Goal: Transaction & Acquisition: Purchase product/service

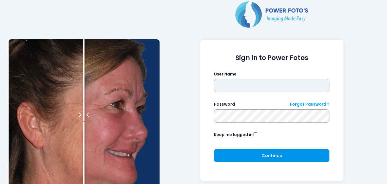
type input "**********"
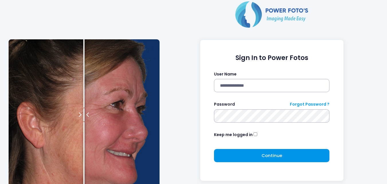
click at [254, 155] on button "Continue Please wait..." at bounding box center [272, 155] width 116 height 13
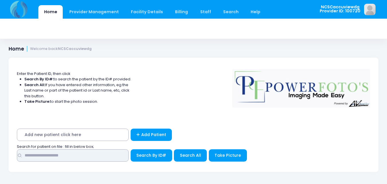
click at [65, 158] on input "text" at bounding box center [73, 155] width 112 height 12
type input "*****"
click at [131, 149] on button "Search By ID#" at bounding box center [152, 155] width 42 height 12
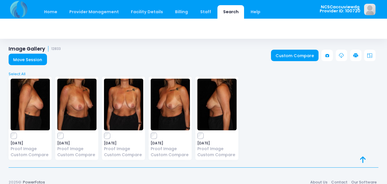
scroll to position [7, 0]
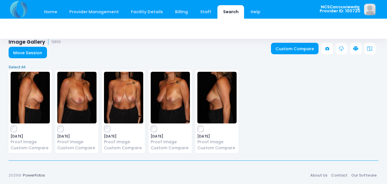
click at [18, 67] on link "Select All" at bounding box center [194, 67] width 374 height 6
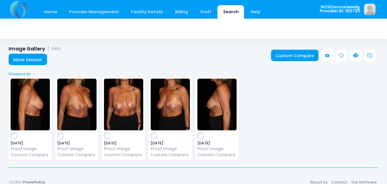
click at [353, 57] on link at bounding box center [355, 55] width 11 height 11
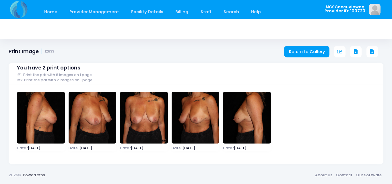
click at [356, 55] on div "You have 2 print options #1: Print the pdf with 8 images on 1 page #2: Print th…" at bounding box center [196, 108] width 375 height 109
click at [356, 50] on icon at bounding box center [355, 51] width 5 height 5
click at [52, 5] on link "Home" at bounding box center [50, 11] width 24 height 13
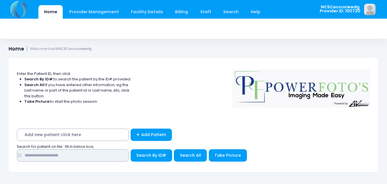
click at [81, 155] on input "text" at bounding box center [73, 155] width 112 height 12
type input "****"
click at [131, 149] on button "Search By ID#" at bounding box center [152, 155] width 42 height 12
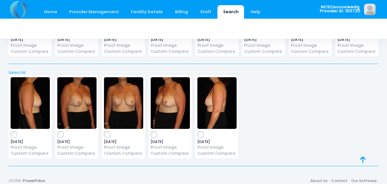
scroll to position [823, 0]
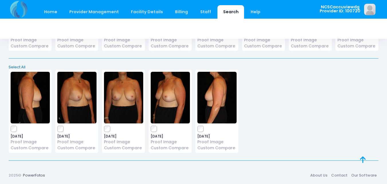
click at [16, 66] on link "Select All" at bounding box center [194, 67] width 374 height 6
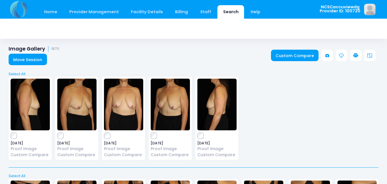
click at [352, 55] on link at bounding box center [355, 55] width 11 height 11
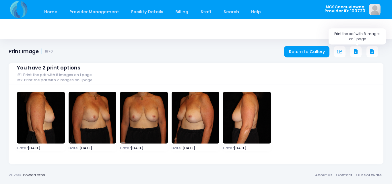
click at [357, 52] on icon at bounding box center [355, 51] width 5 height 5
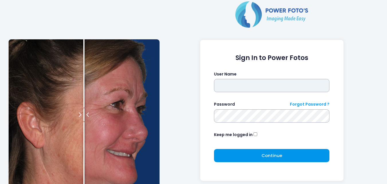
type input "**********"
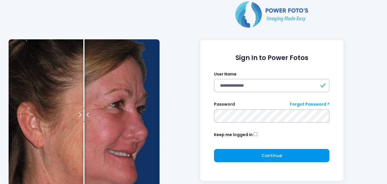
click at [235, 156] on button "Continue Please wait..." at bounding box center [272, 155] width 116 height 13
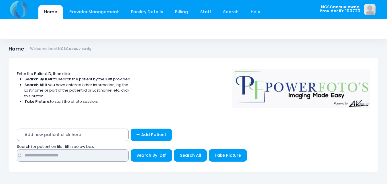
click at [98, 159] on input "text" at bounding box center [73, 155] width 112 height 12
type input "*****"
click at [131, 149] on button "Search By ID#" at bounding box center [152, 155] width 42 height 12
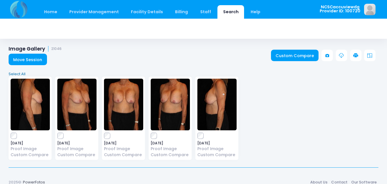
click at [23, 73] on link "Select All" at bounding box center [194, 74] width 374 height 6
click at [358, 59] on link at bounding box center [355, 55] width 11 height 11
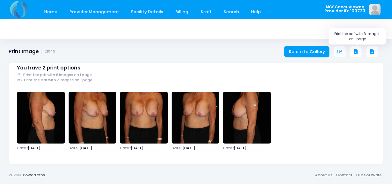
click at [355, 51] on icon at bounding box center [355, 51] width 5 height 5
